Goal: Task Accomplishment & Management: Manage account settings

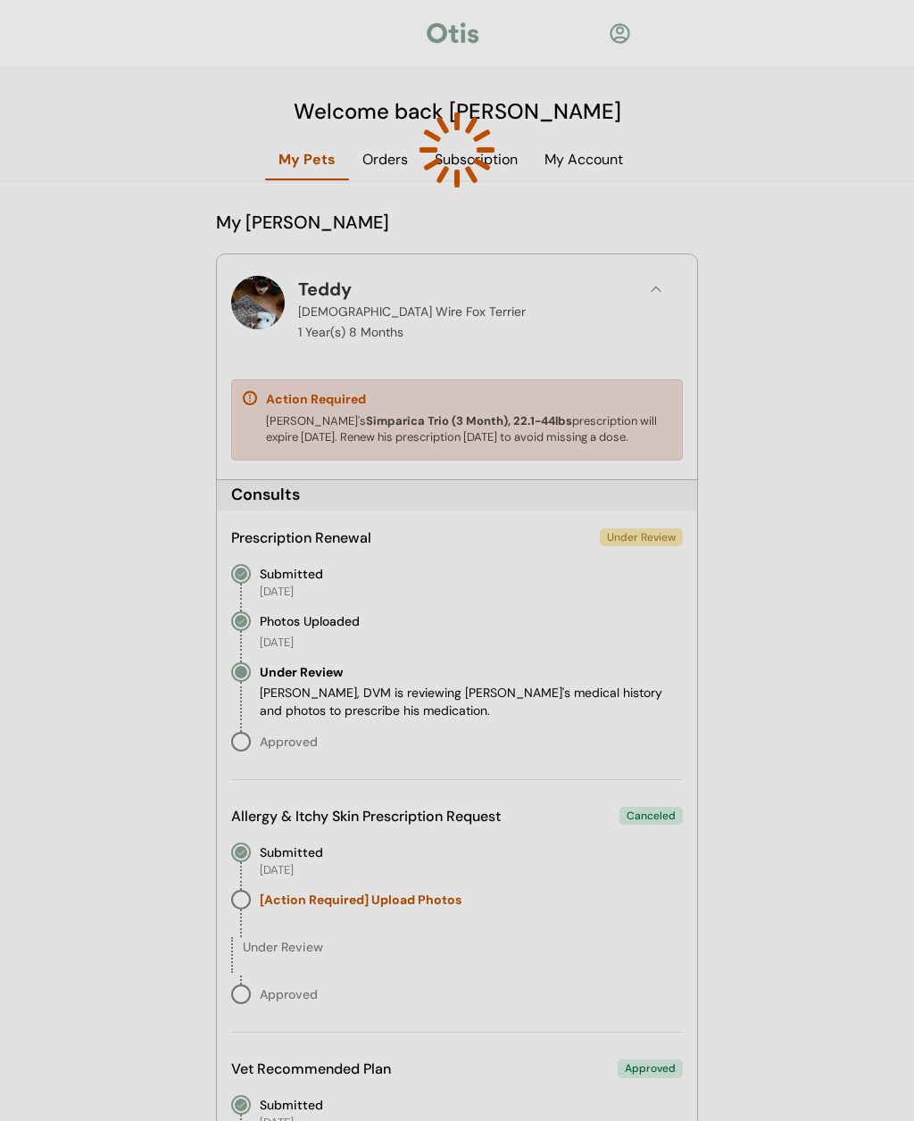
click at [590, 163] on div at bounding box center [457, 560] width 914 height 1121
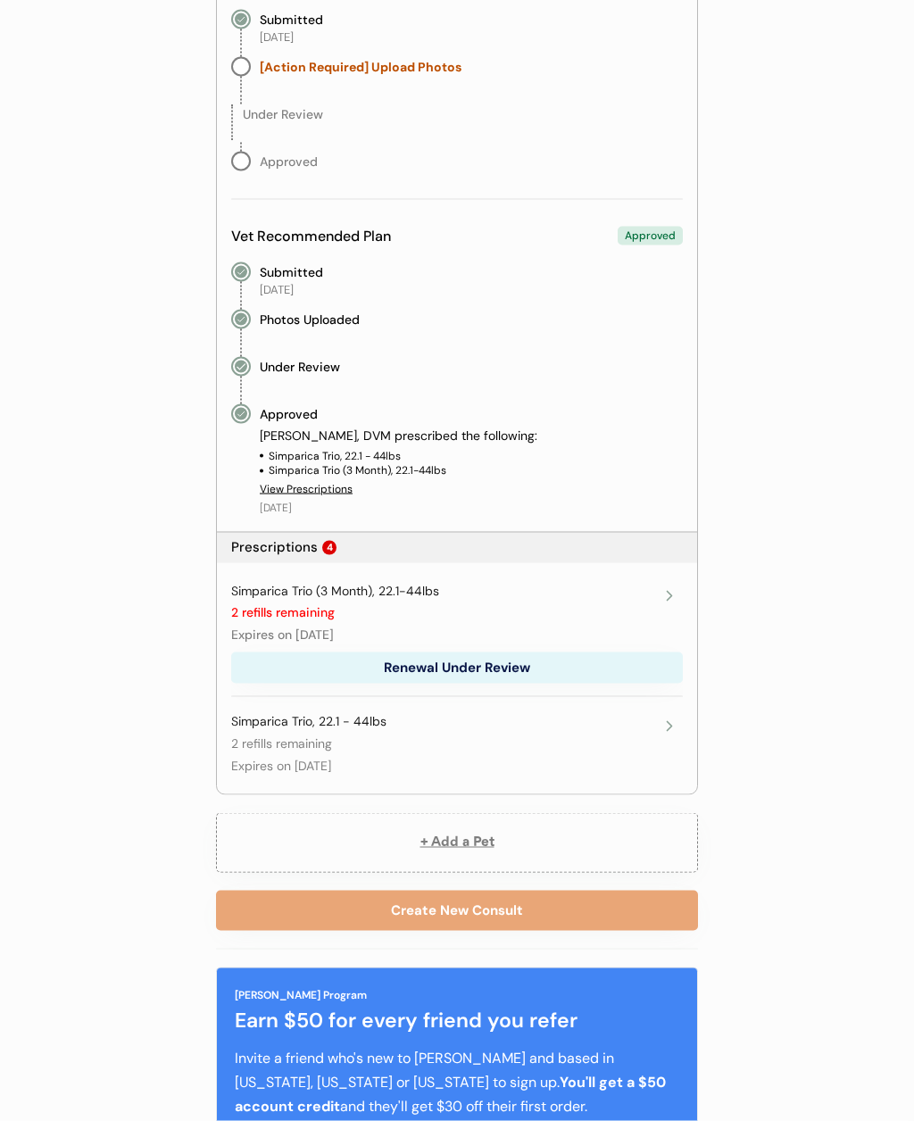
scroll to position [835, 0]
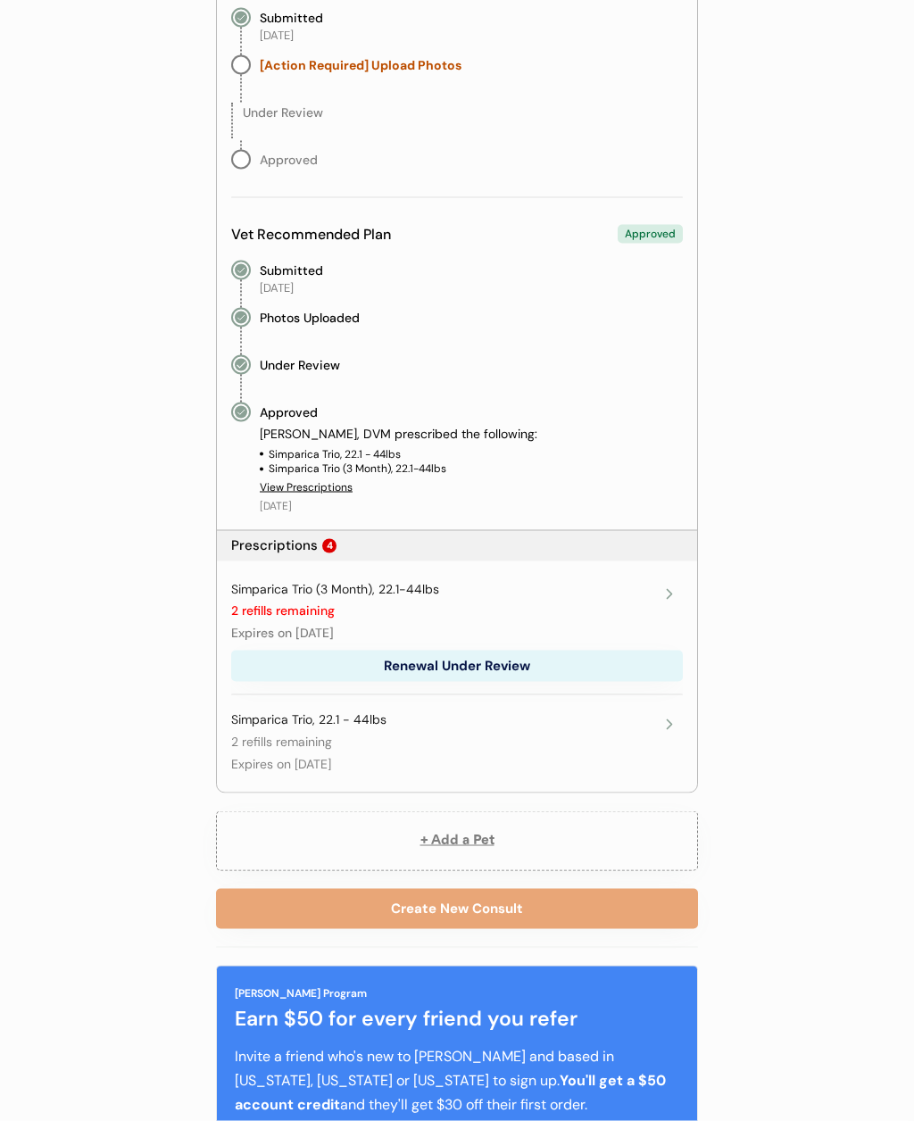
click at [643, 736] on div "Simparica Trio, 22.1 - 44lbs 2 refills remaining Expires on [DATE]" at bounding box center [443, 742] width 425 height 62
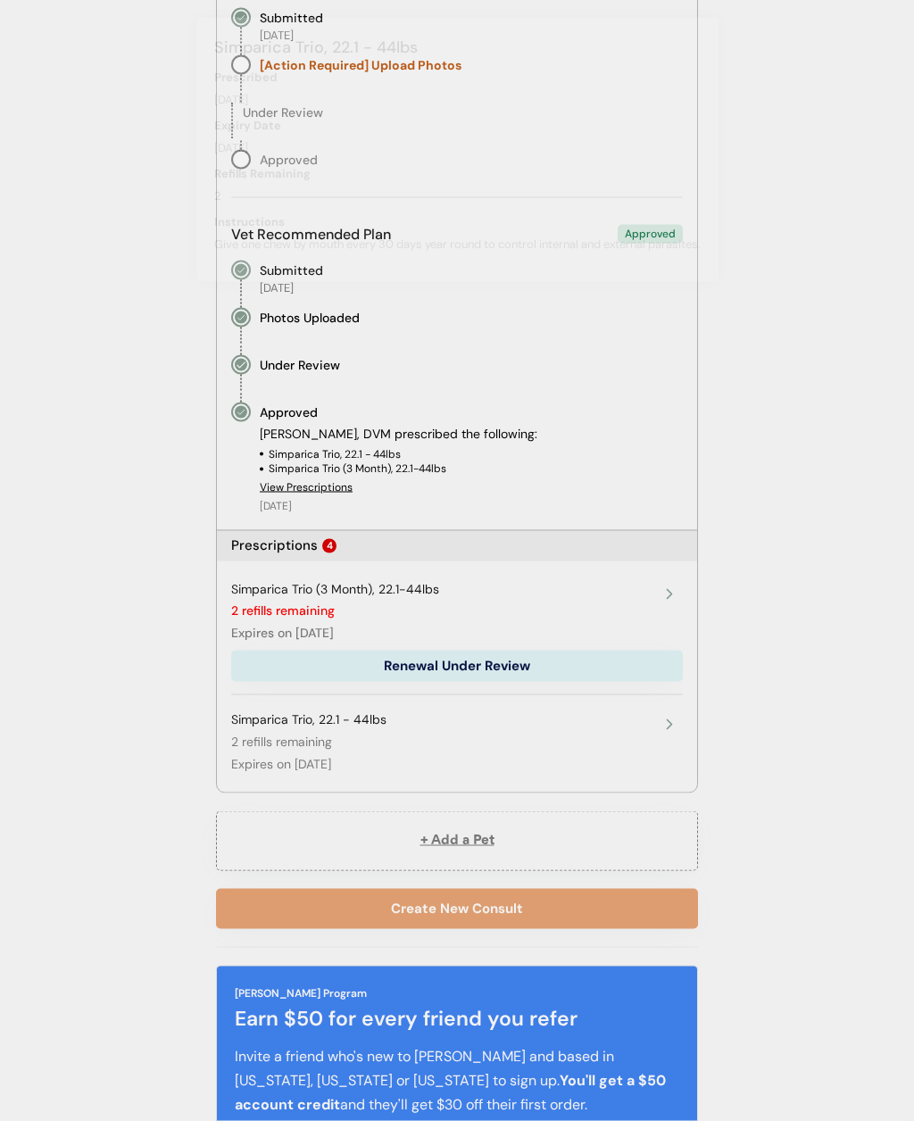
scroll to position [836, 0]
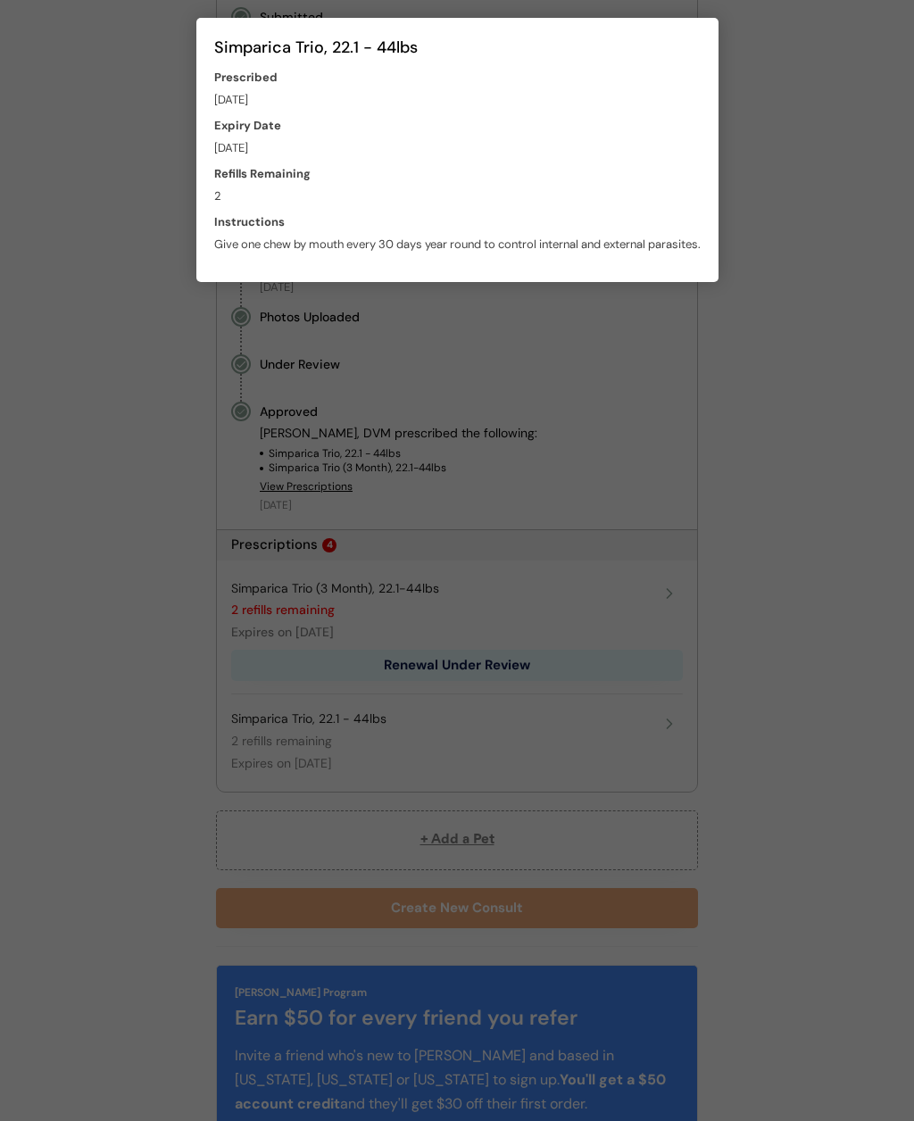
click at [816, 736] on div at bounding box center [457, 560] width 914 height 1121
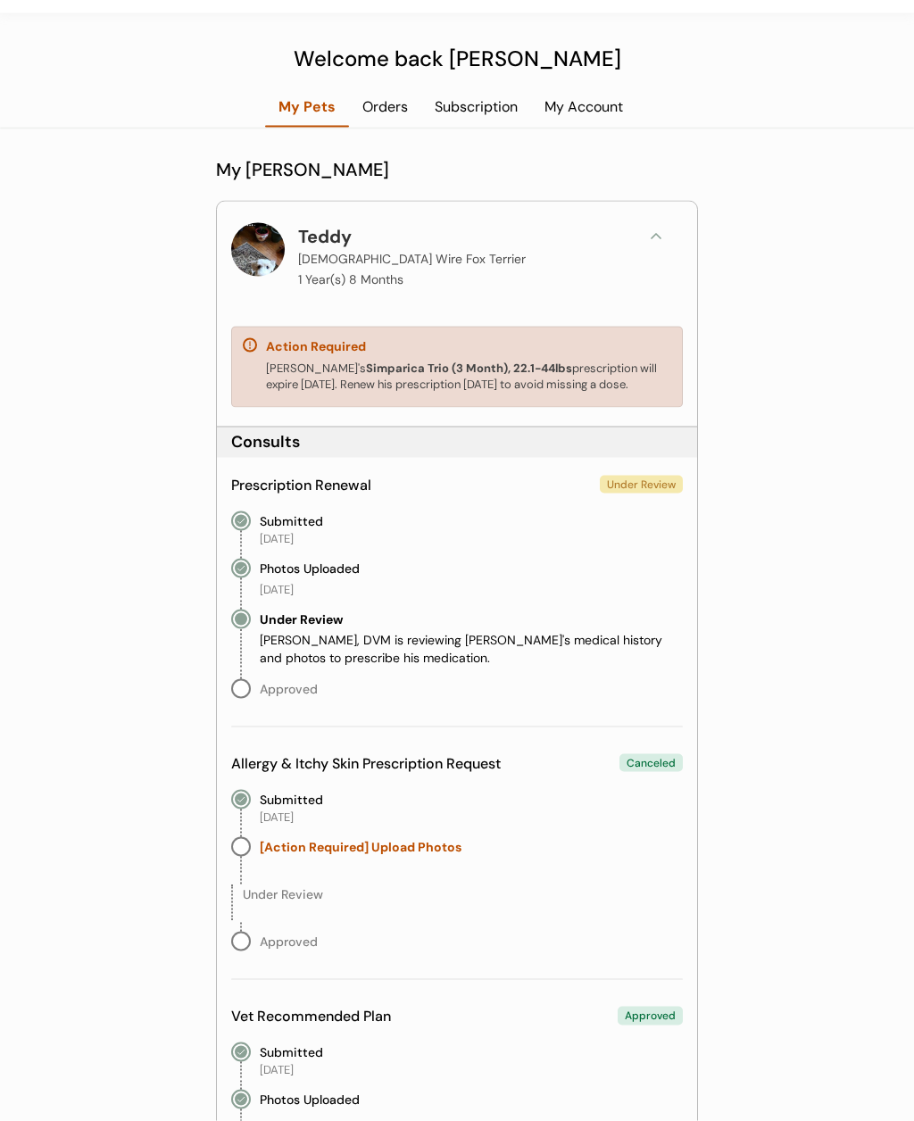
scroll to position [0, 0]
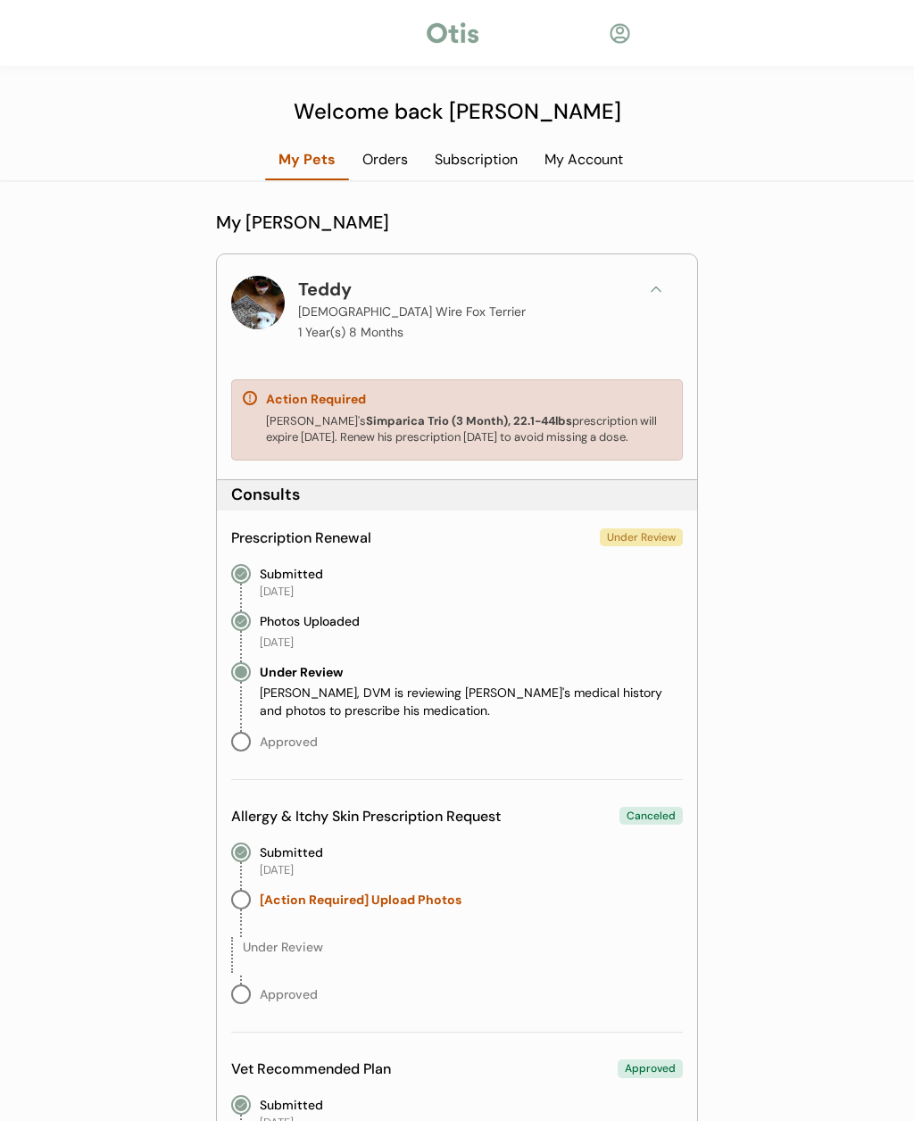
click at [488, 167] on div "Subscription" at bounding box center [476, 160] width 110 height 20
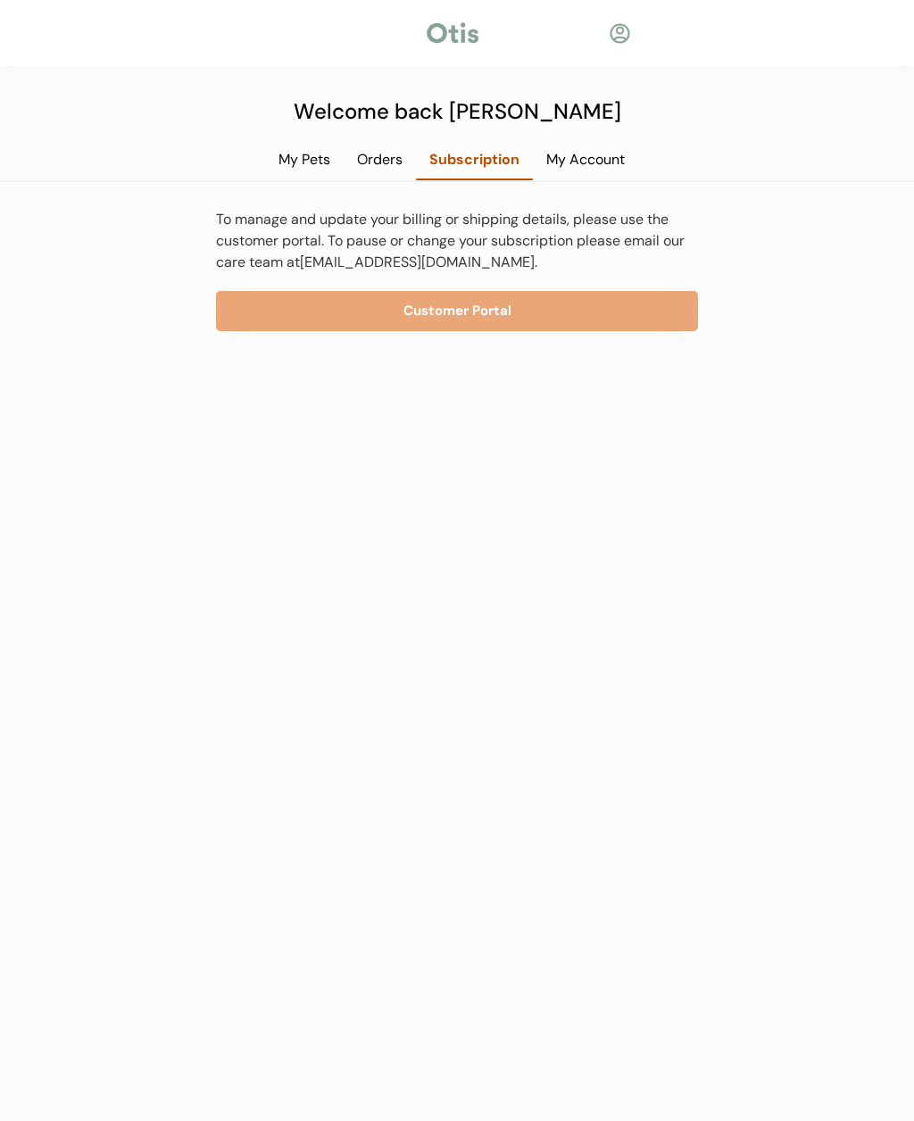
click at [632, 313] on button "Customer Portal" at bounding box center [457, 311] width 482 height 40
click at [390, 153] on div "Orders" at bounding box center [380, 160] width 72 height 20
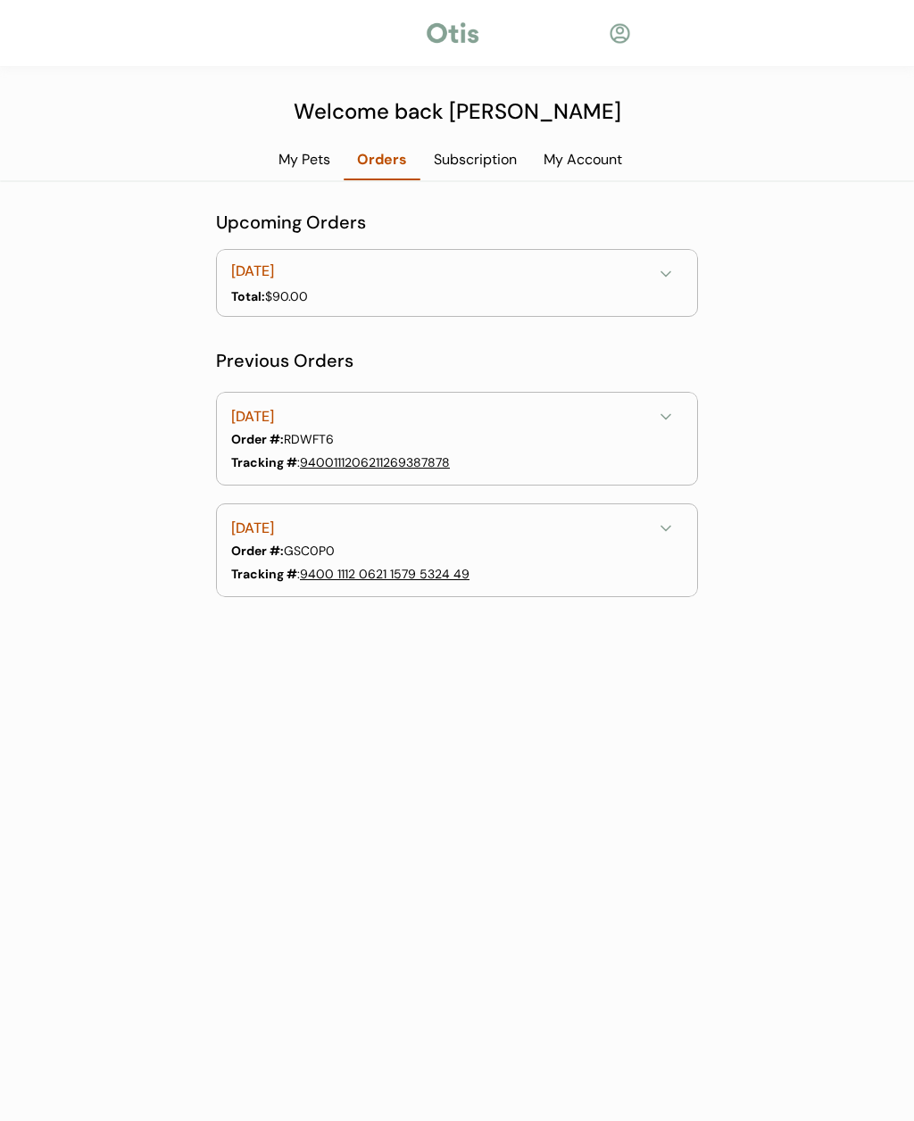
click at [673, 278] on icon at bounding box center [666, 274] width 18 height 18
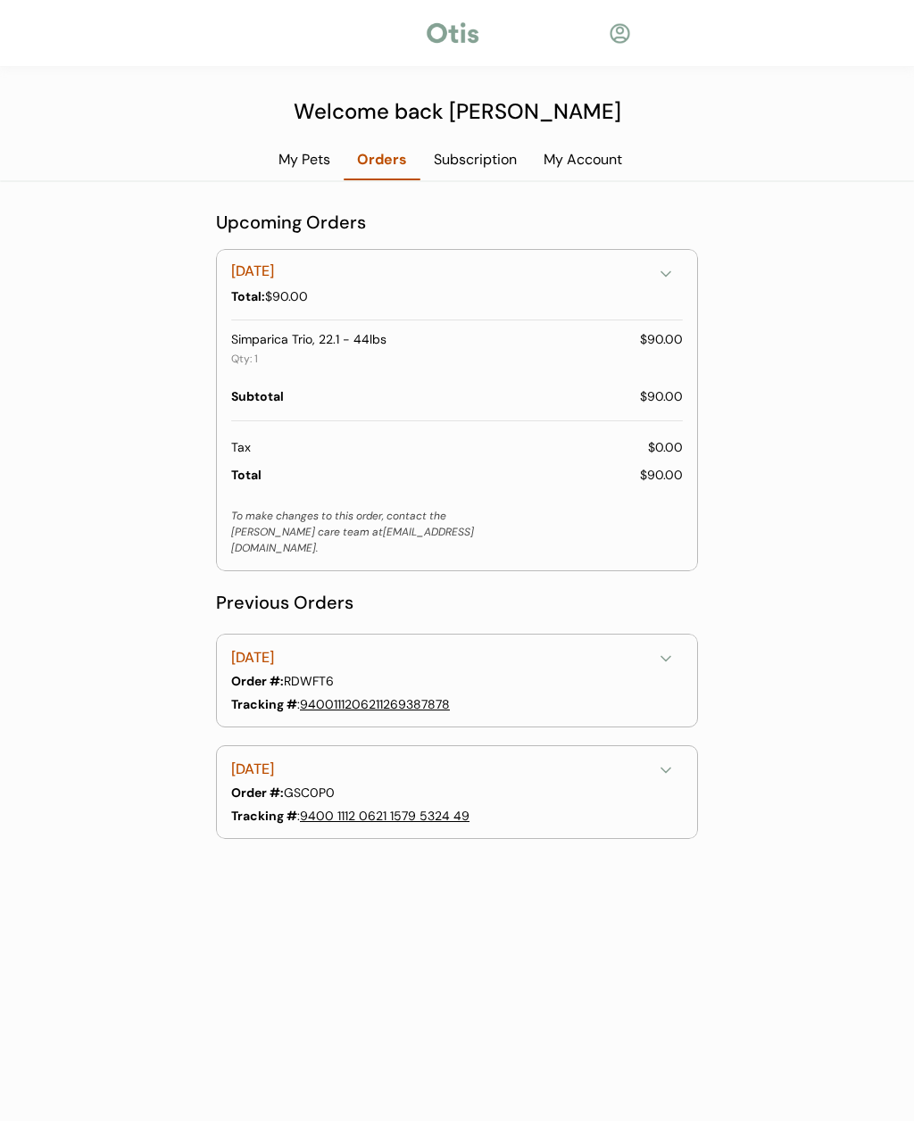
click at [600, 165] on div "My Account" at bounding box center [582, 160] width 105 height 20
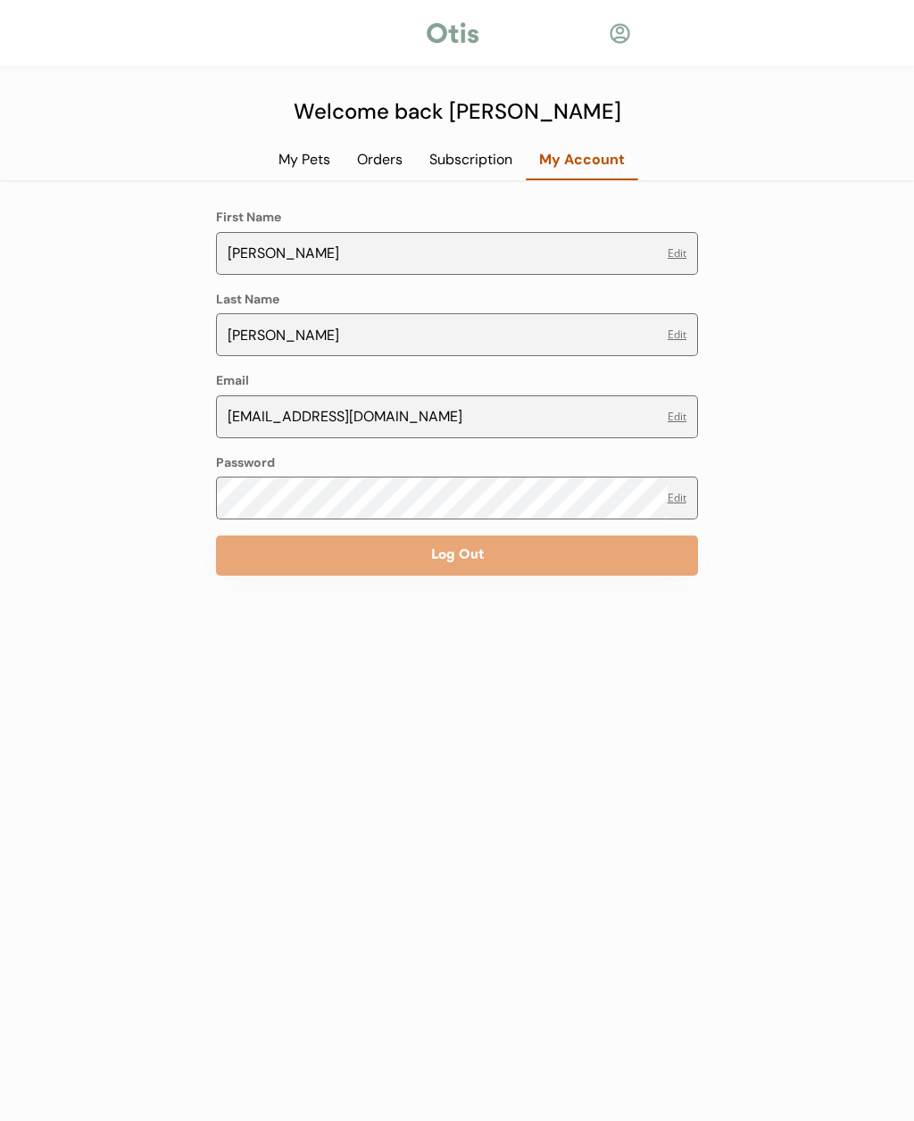
click at [303, 154] on div "My Pets" at bounding box center [304, 160] width 79 height 20
